Goal: Browse casually

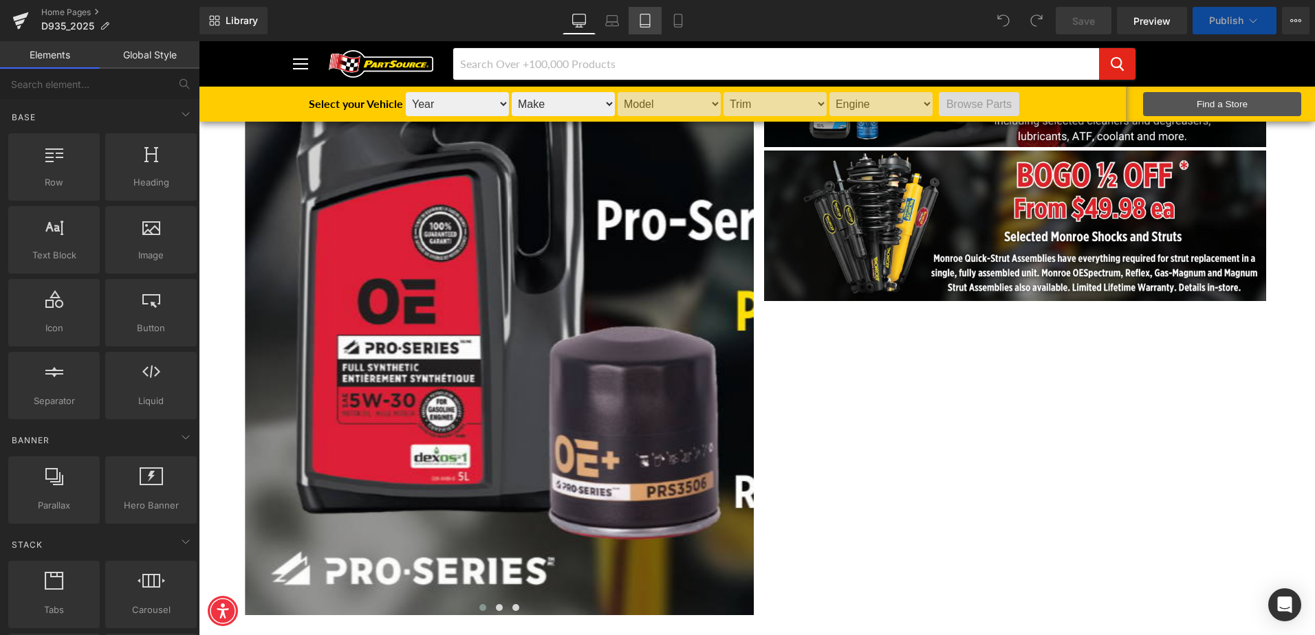
scroll to position [69, 0]
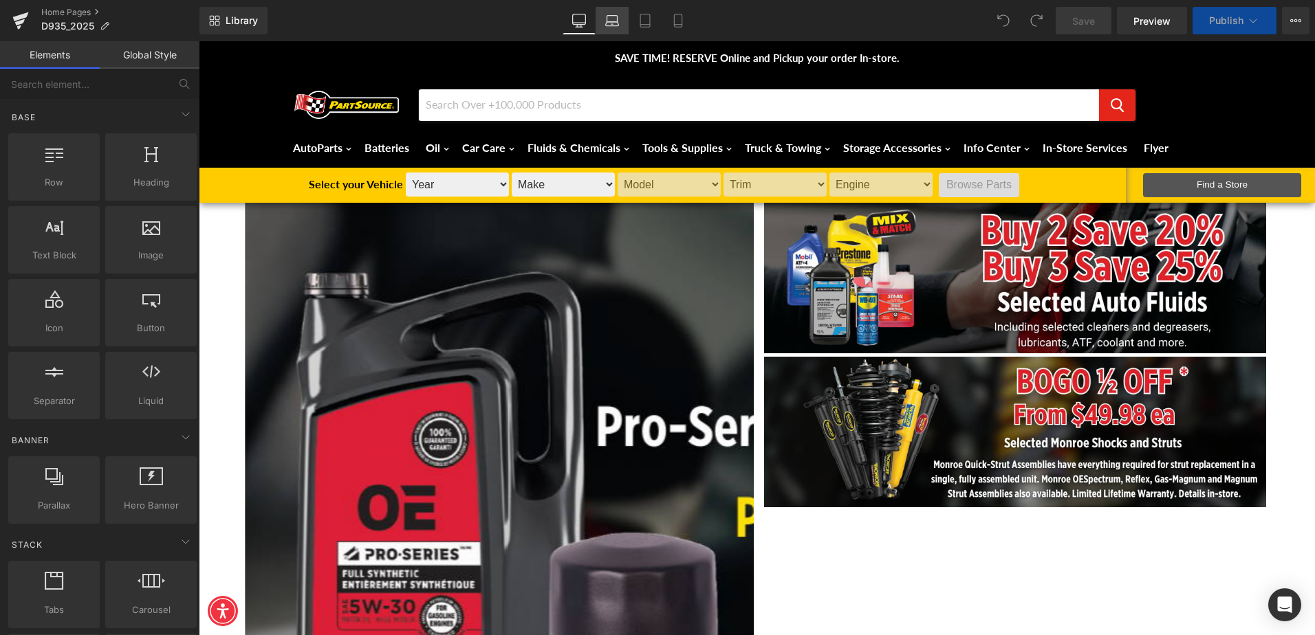
click at [611, 24] on icon at bounding box center [612, 21] width 14 height 14
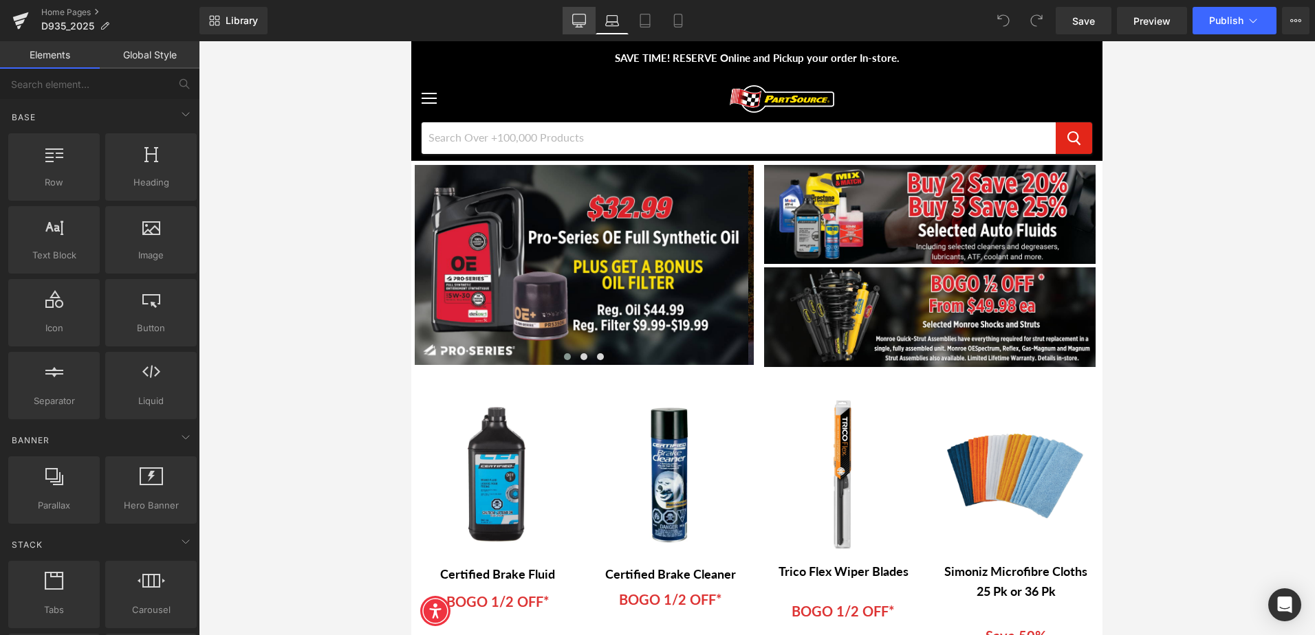
click at [580, 19] on icon at bounding box center [579, 21] width 14 height 14
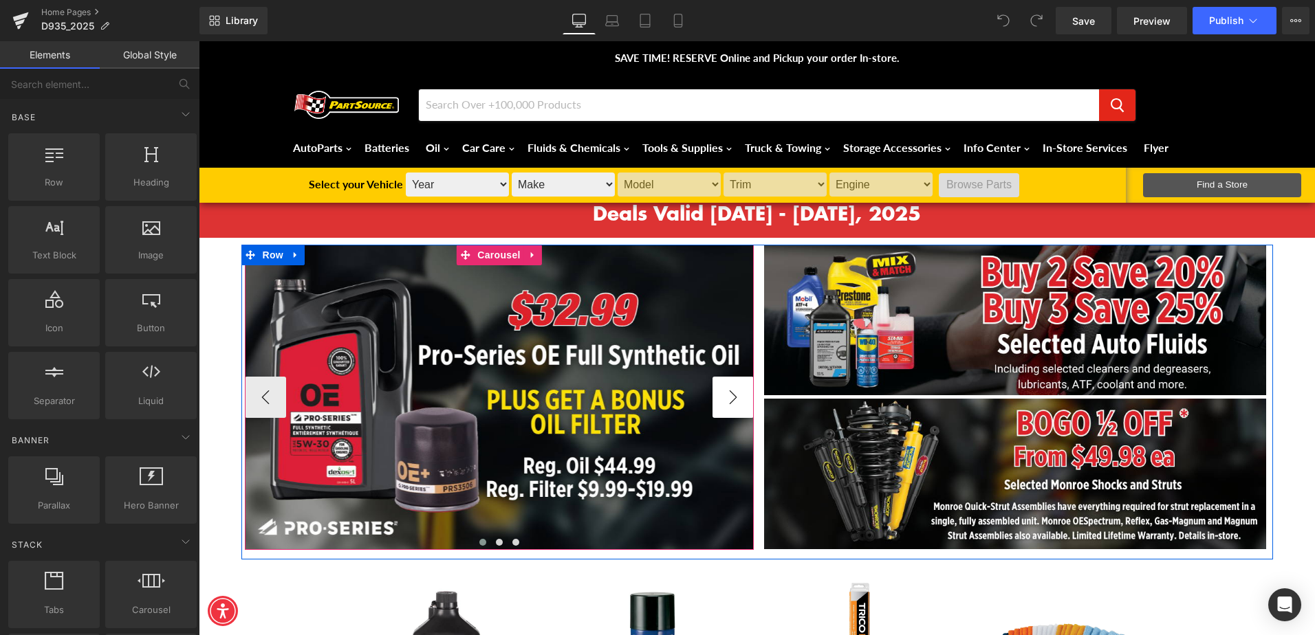
scroll to position [0, 0]
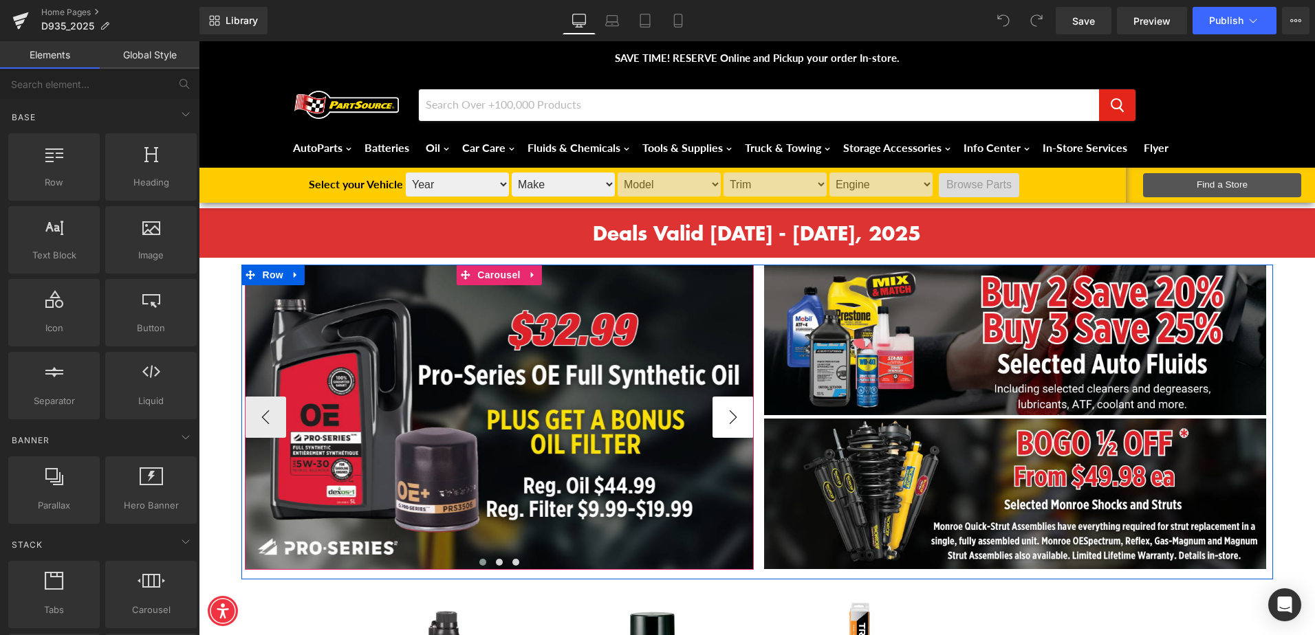
click at [730, 412] on button "›" at bounding box center [732, 417] width 41 height 41
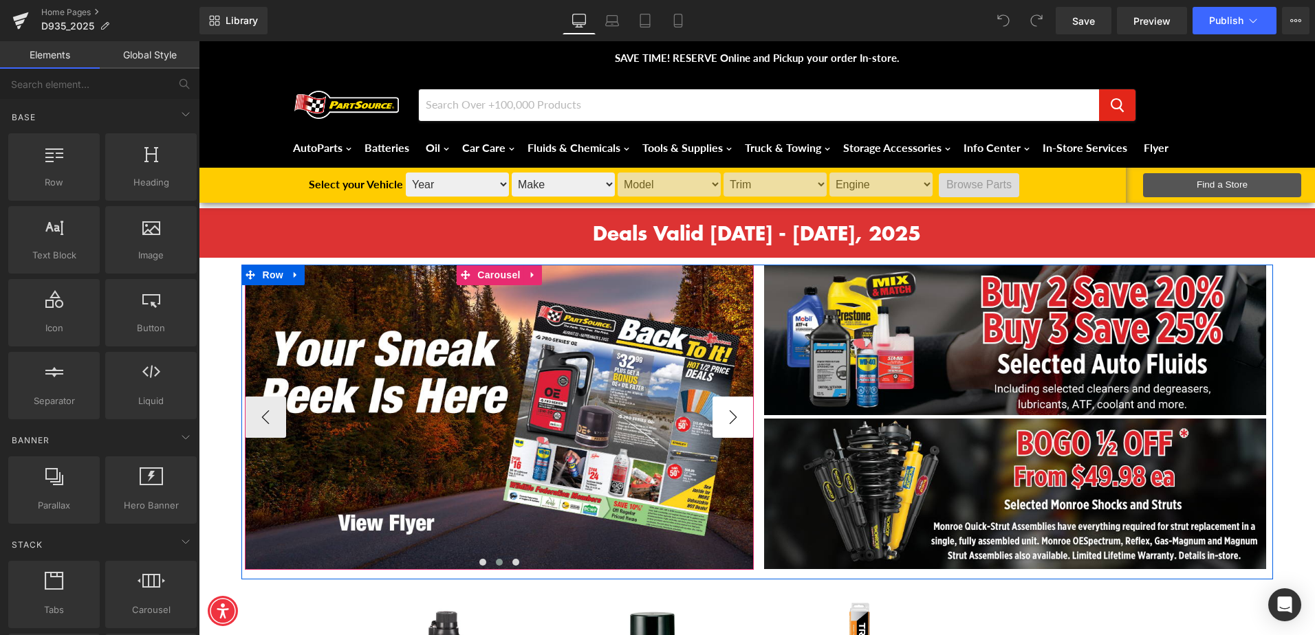
click at [730, 412] on button "›" at bounding box center [732, 417] width 41 height 41
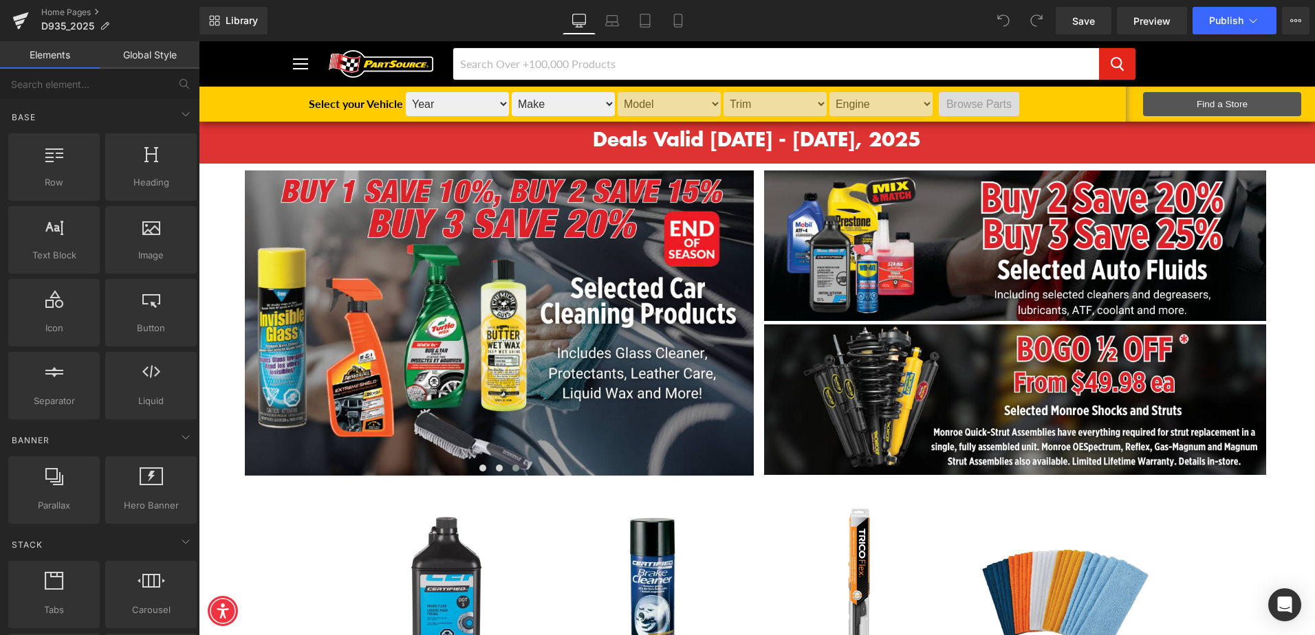
scroll to position [69, 0]
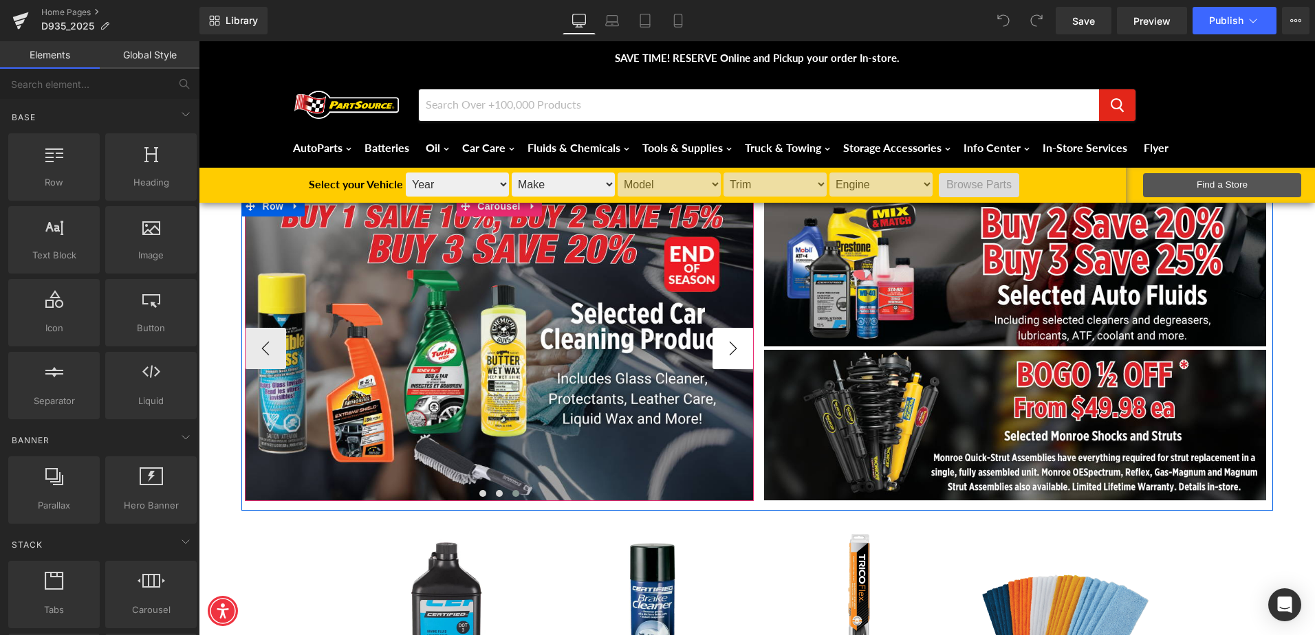
click at [731, 347] on button "›" at bounding box center [732, 348] width 41 height 41
click at [261, 348] on button "‹" at bounding box center [265, 348] width 41 height 41
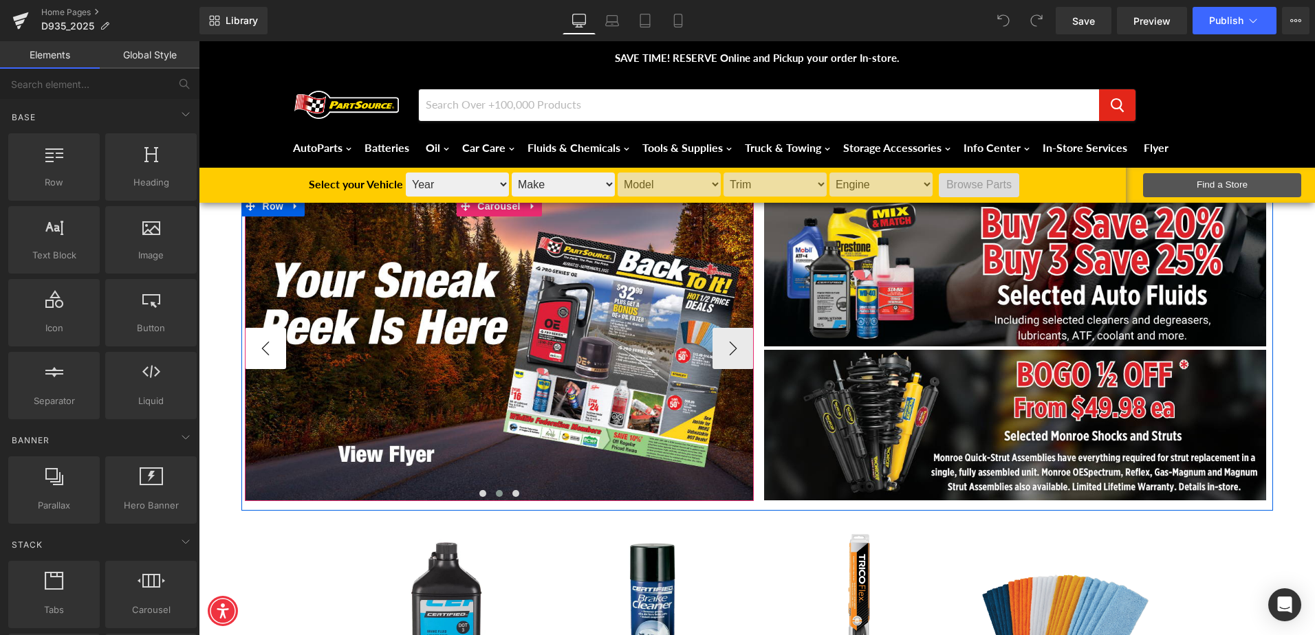
click at [261, 348] on button "‹" at bounding box center [265, 348] width 41 height 41
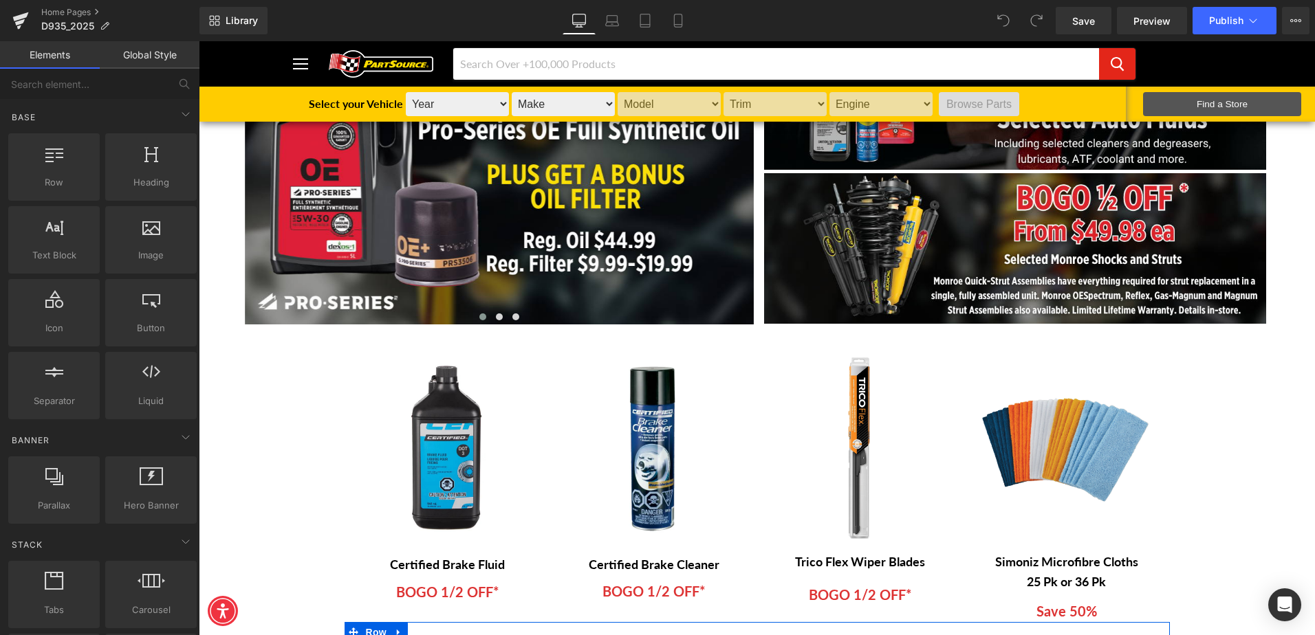
scroll to position [138, 0]
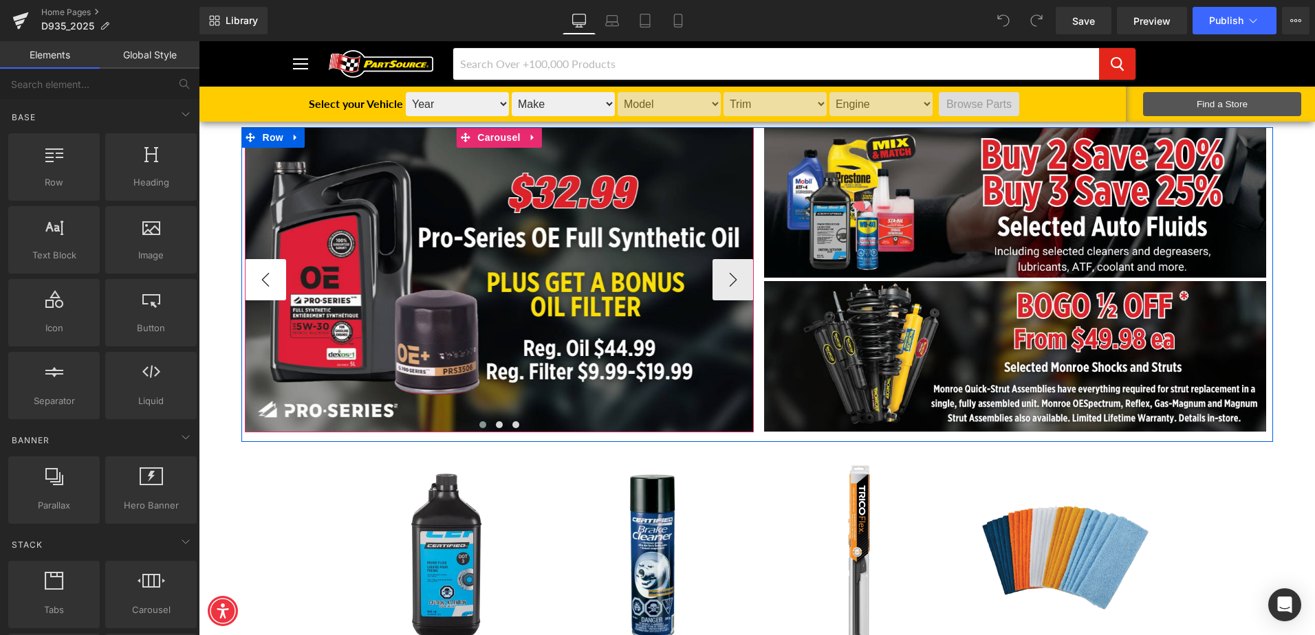
click at [267, 281] on button "‹" at bounding box center [265, 279] width 41 height 41
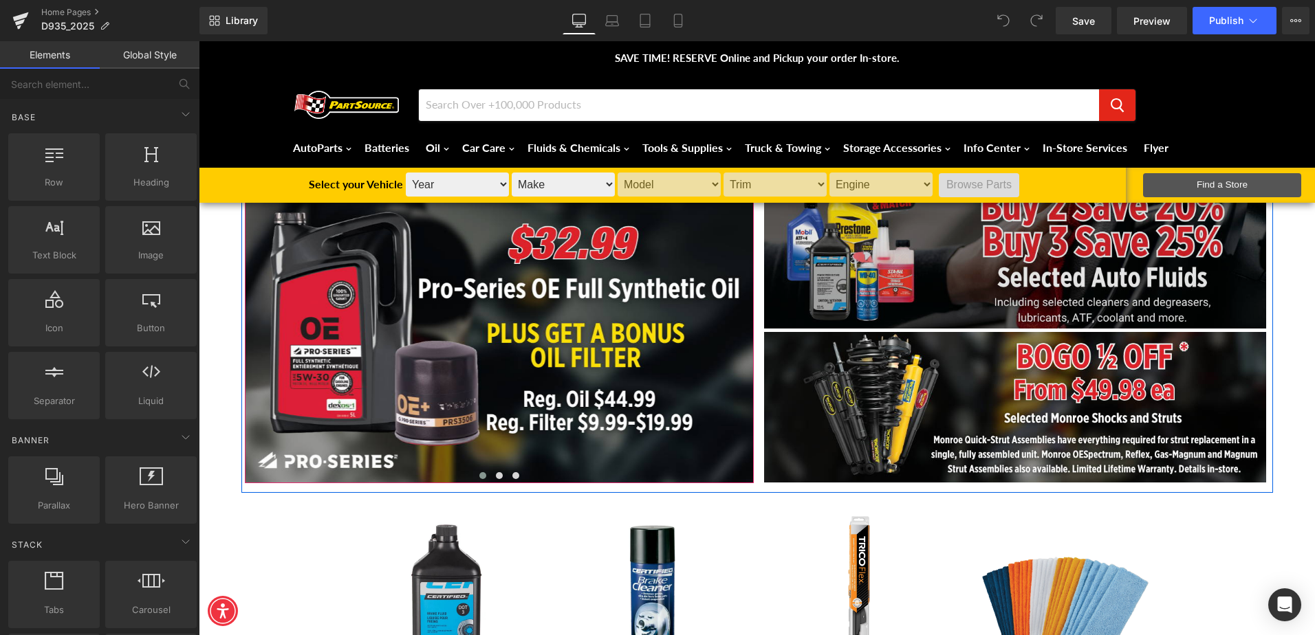
scroll to position [0, 0]
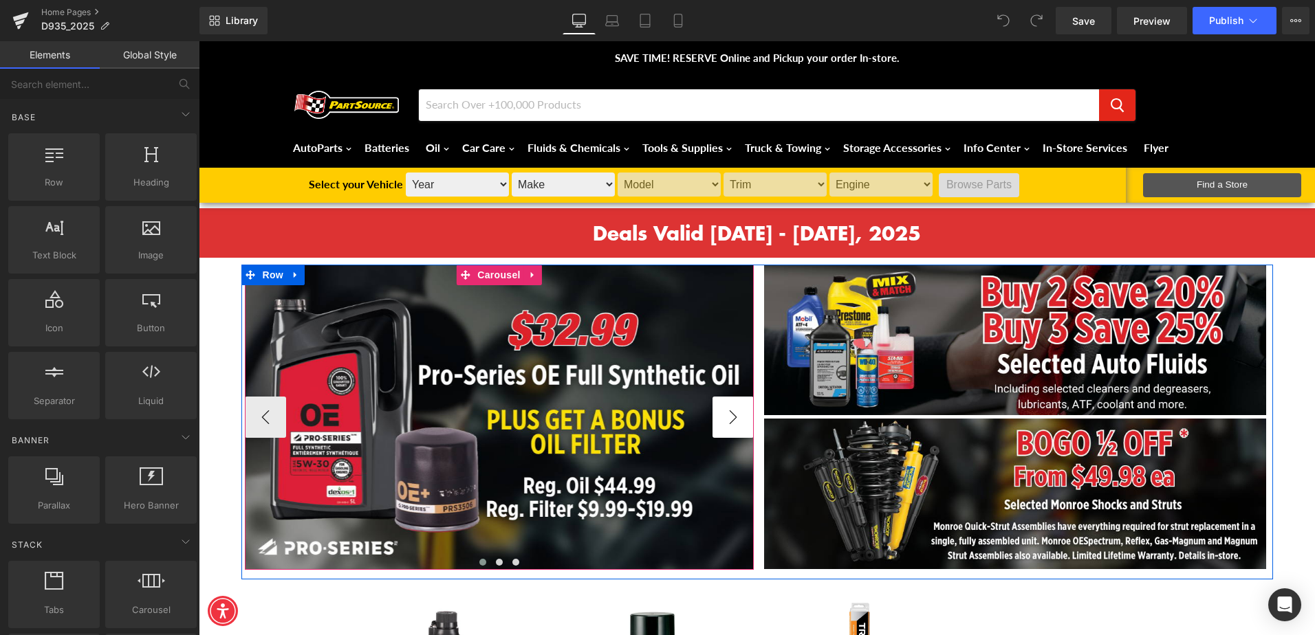
click at [727, 428] on button "›" at bounding box center [732, 417] width 41 height 41
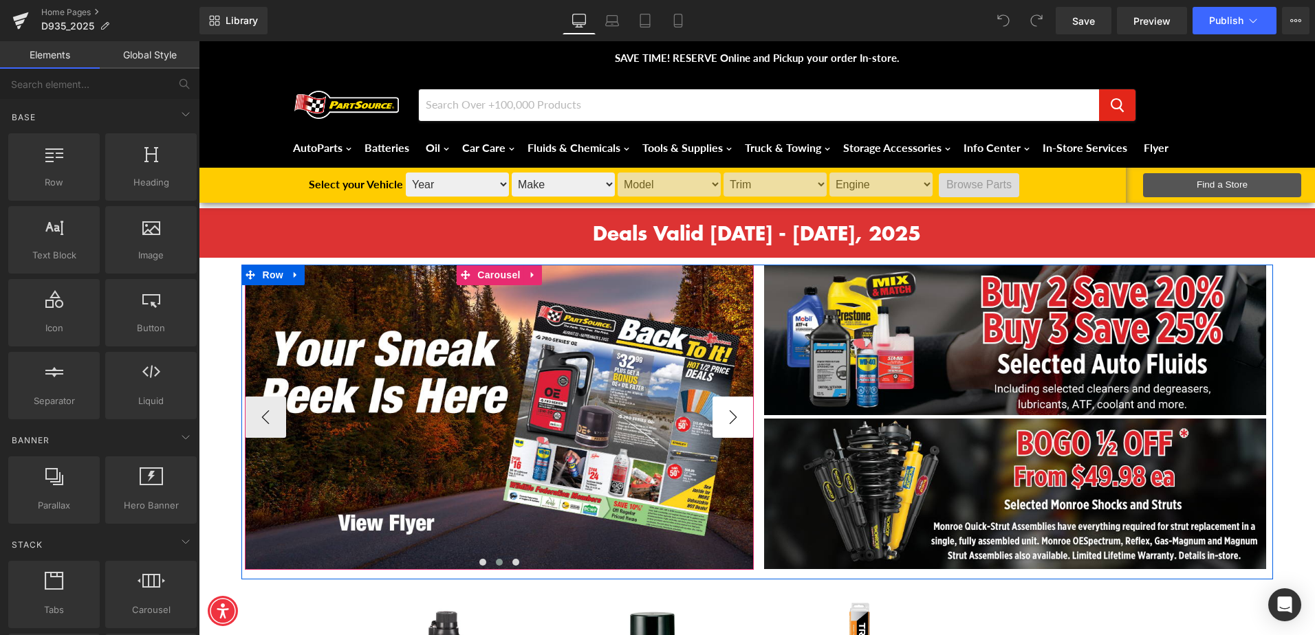
click at [727, 428] on button "›" at bounding box center [732, 417] width 41 height 41
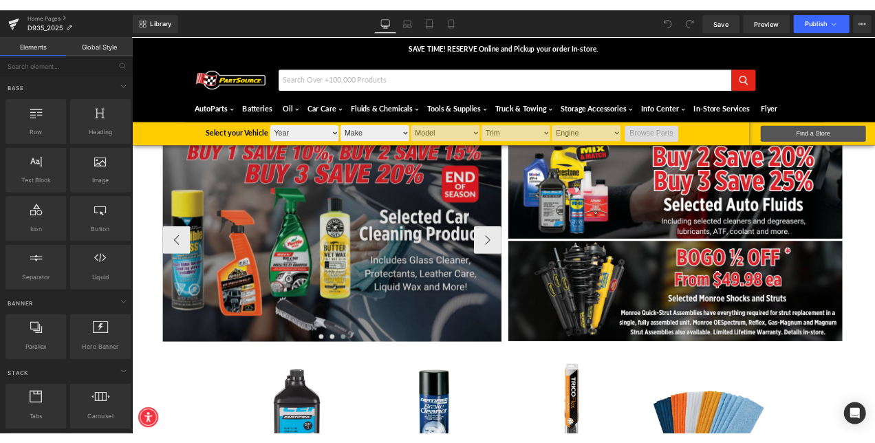
scroll to position [69, 0]
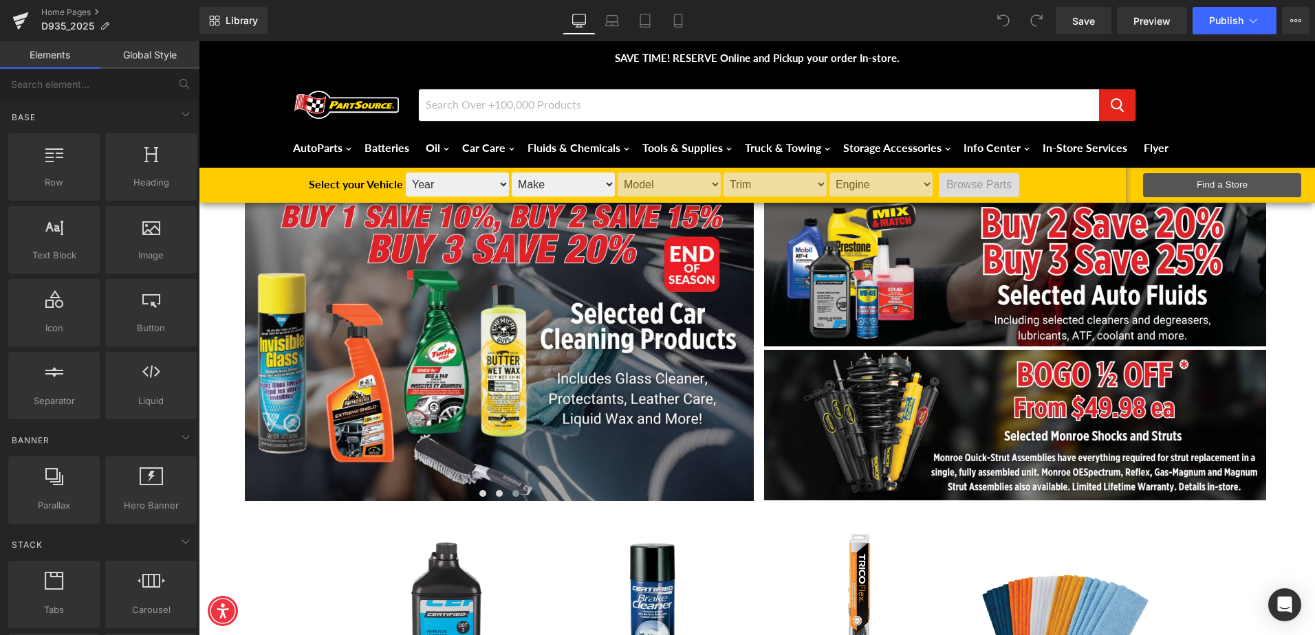
click at [800, 15] on div "Library Desktop Desktop Laptop Tablet Mobile Save Preview Publish Scheduled Vie…" at bounding box center [756, 21] width 1115 height 28
